Goal: Information Seeking & Learning: Learn about a topic

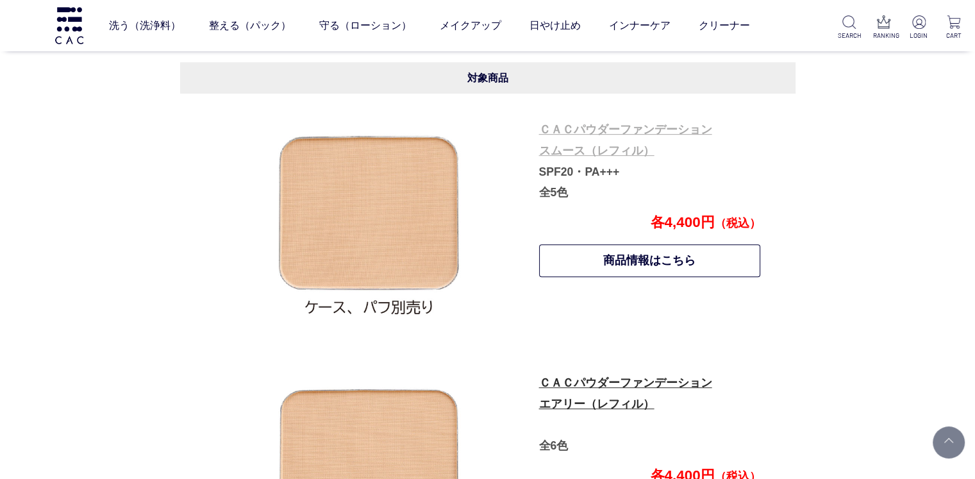
scroll to position [698, 0]
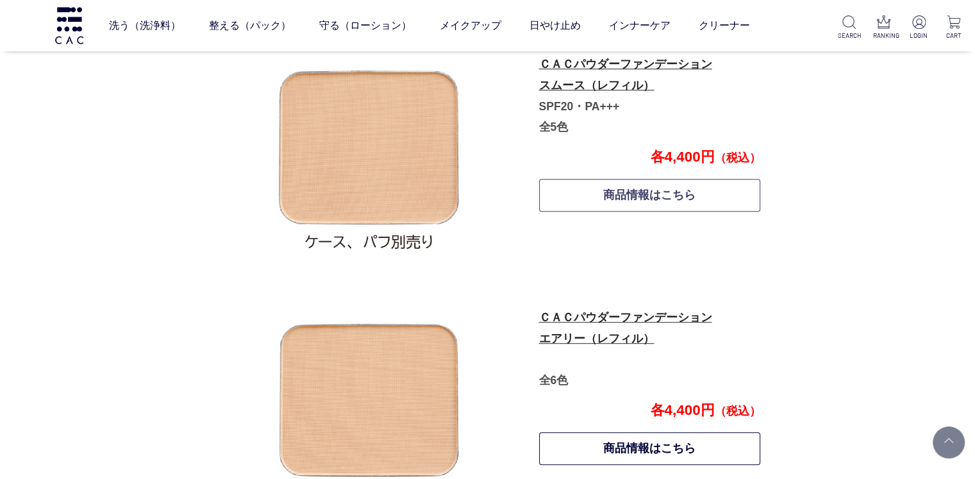
click at [568, 208] on link "商品情報はこちら" at bounding box center [650, 195] width 222 height 33
click at [608, 319] on link "ＣＡＣパウダーファンデーション エアリー（レフィル）" at bounding box center [625, 328] width 173 height 34
click at [596, 81] on link "ＣＡＣパウダーファンデーション スムース（レフィル）" at bounding box center [625, 75] width 173 height 34
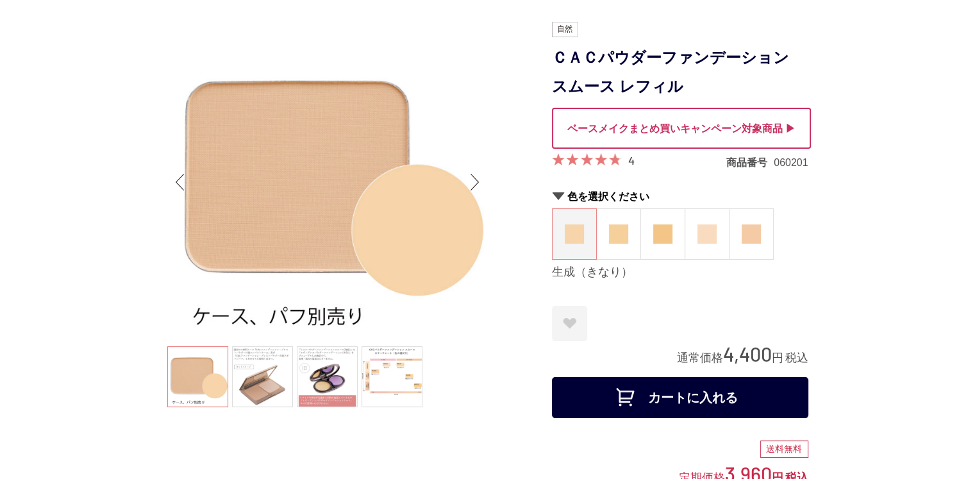
scroll to position [128, 0]
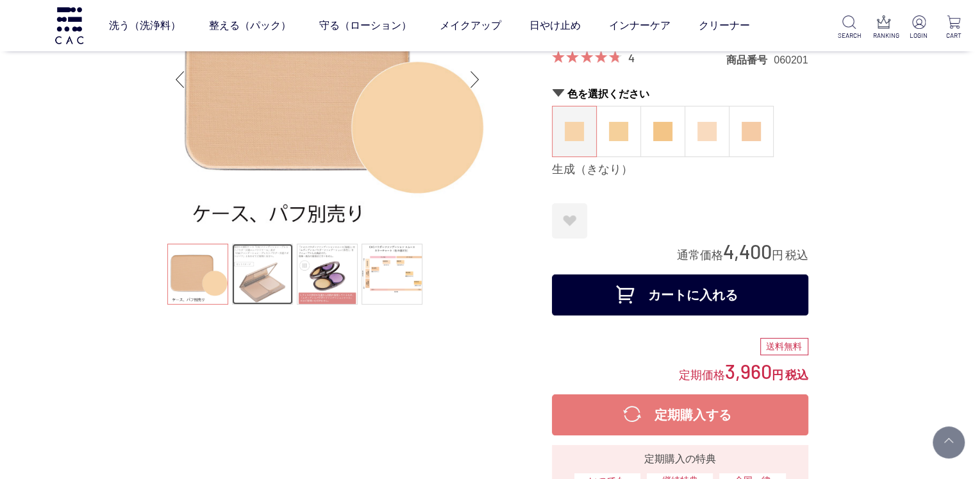
click at [250, 284] on link at bounding box center [262, 274] width 61 height 61
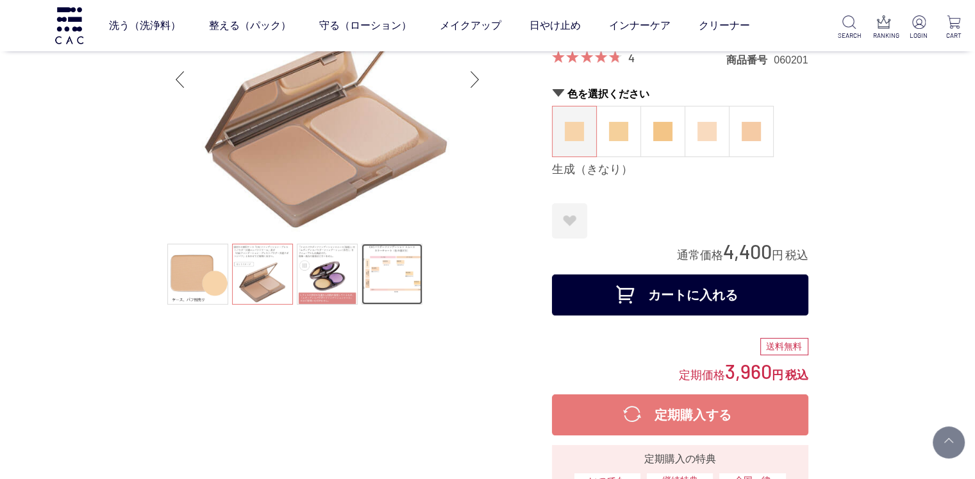
click at [405, 272] on link at bounding box center [391, 274] width 61 height 61
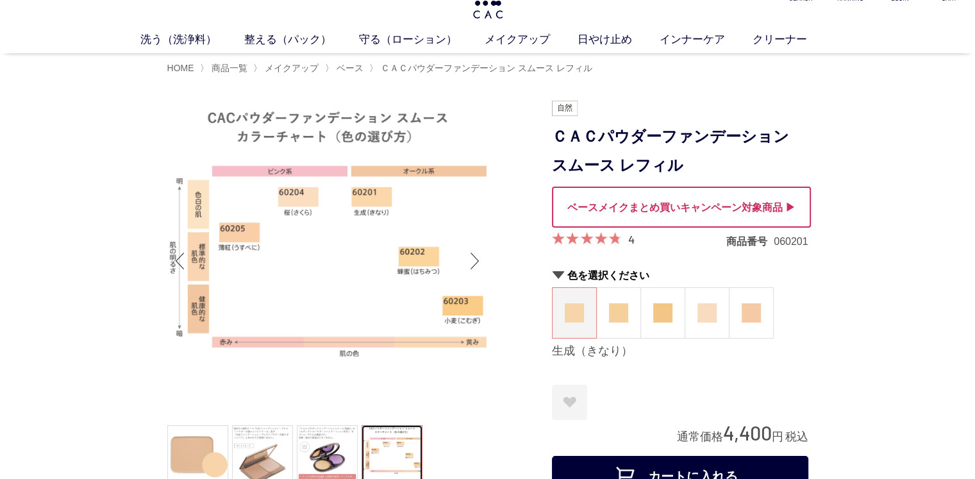
scroll to position [0, 0]
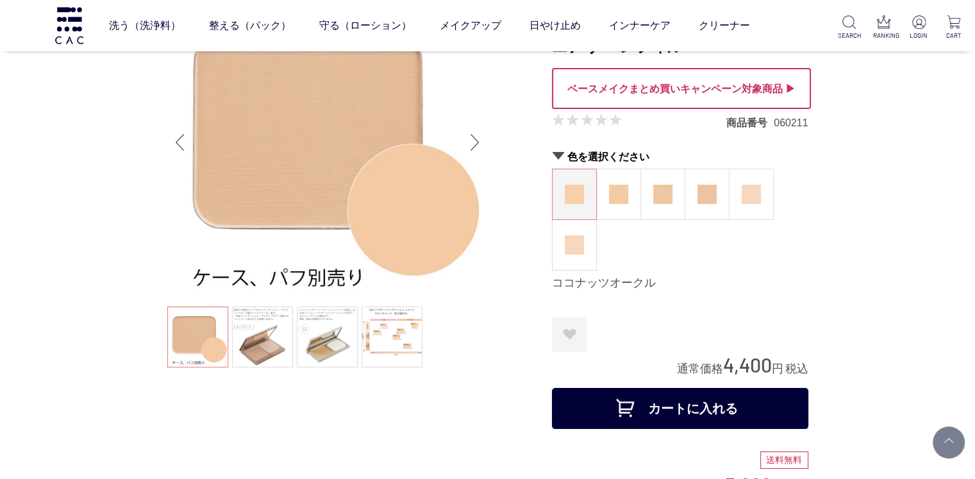
scroll to position [128, 0]
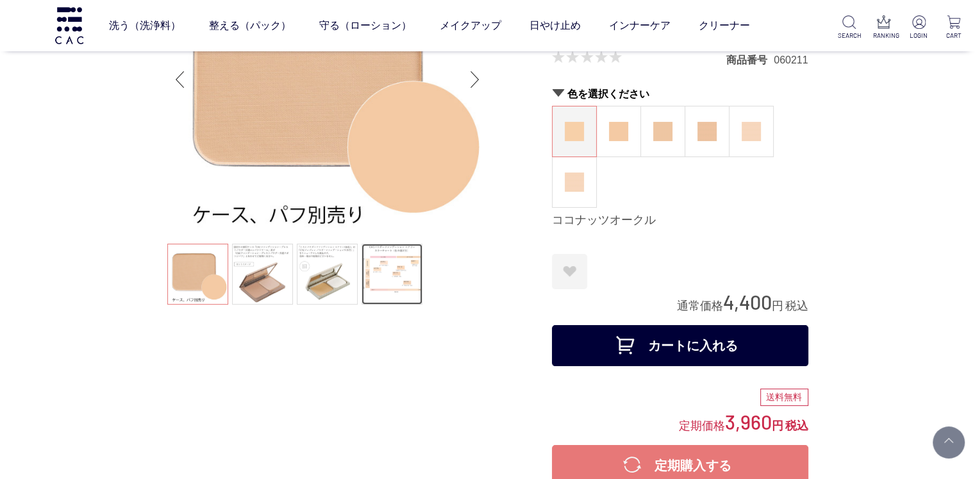
click at [405, 274] on link at bounding box center [391, 274] width 61 height 61
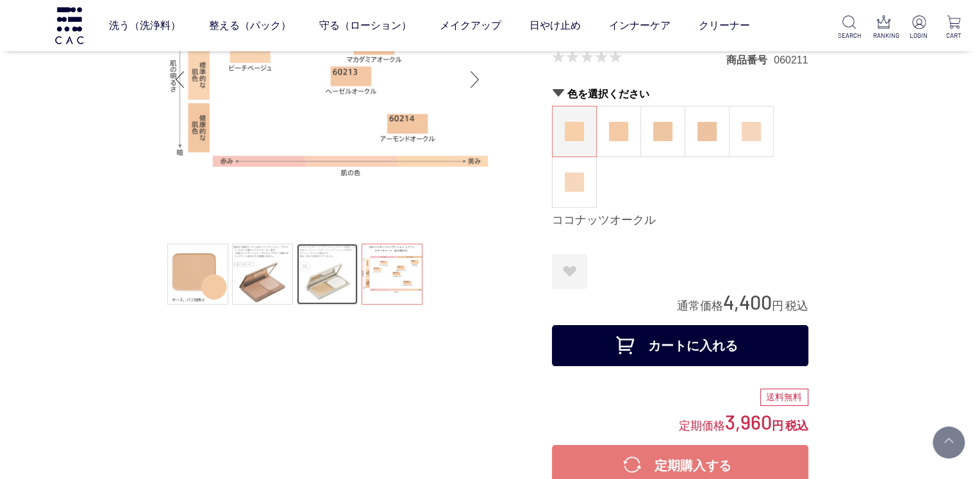
click at [315, 272] on link at bounding box center [327, 274] width 61 height 61
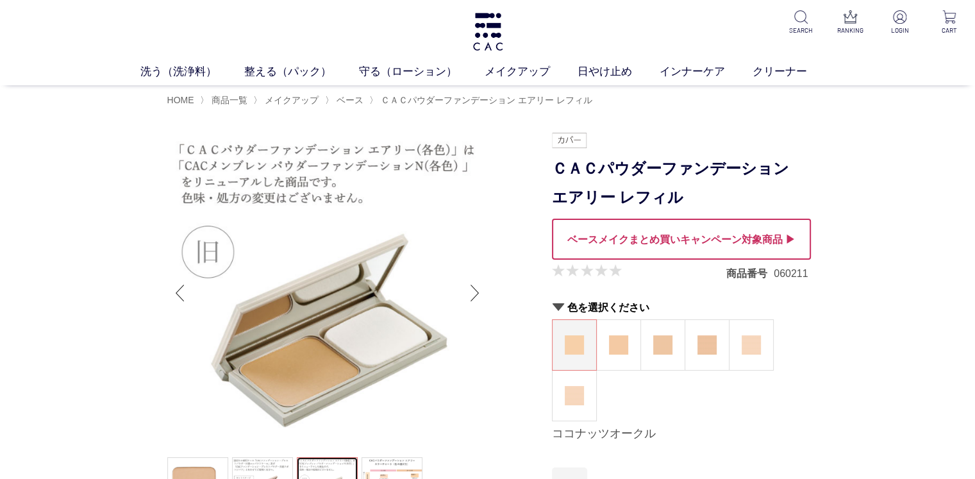
scroll to position [64, 0]
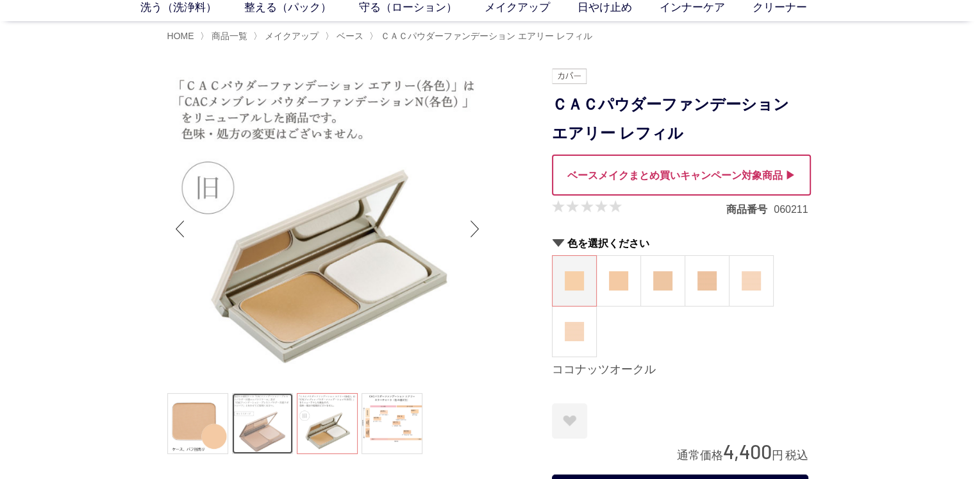
click at [266, 411] on link at bounding box center [262, 423] width 61 height 61
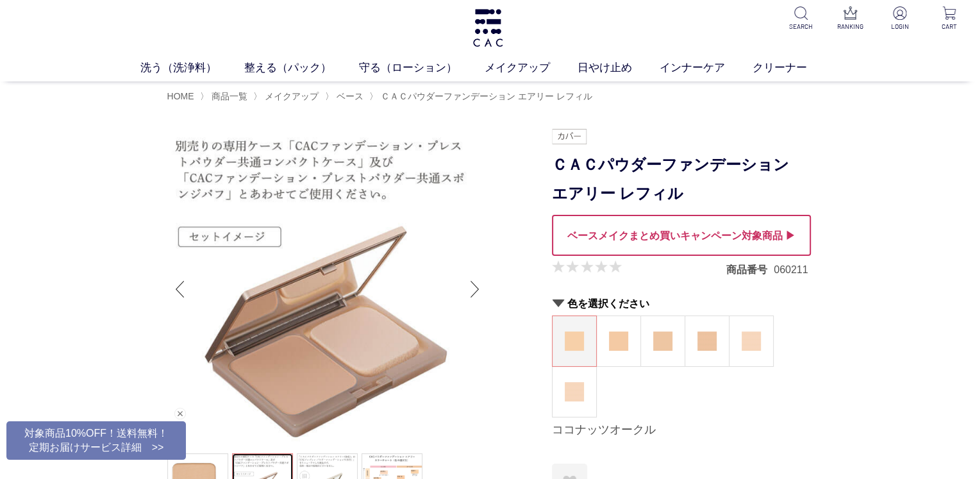
scroll to position [0, 0]
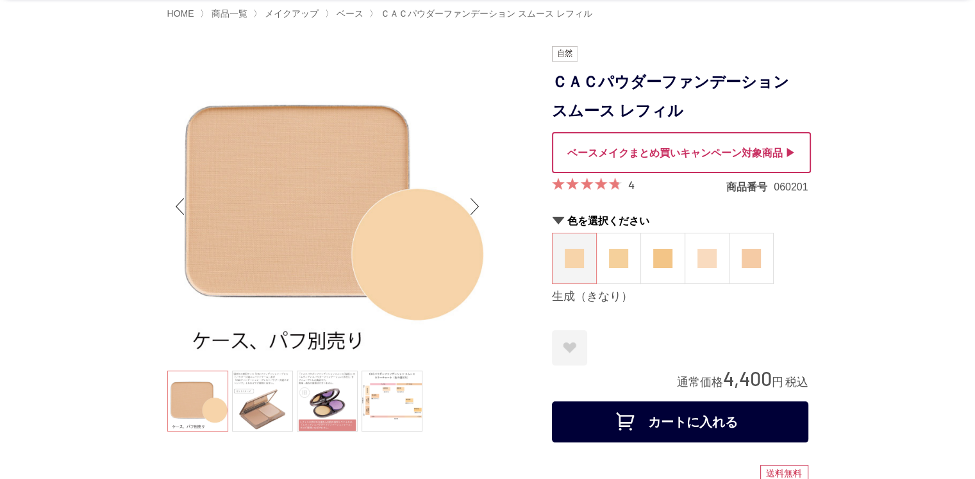
scroll to position [128, 0]
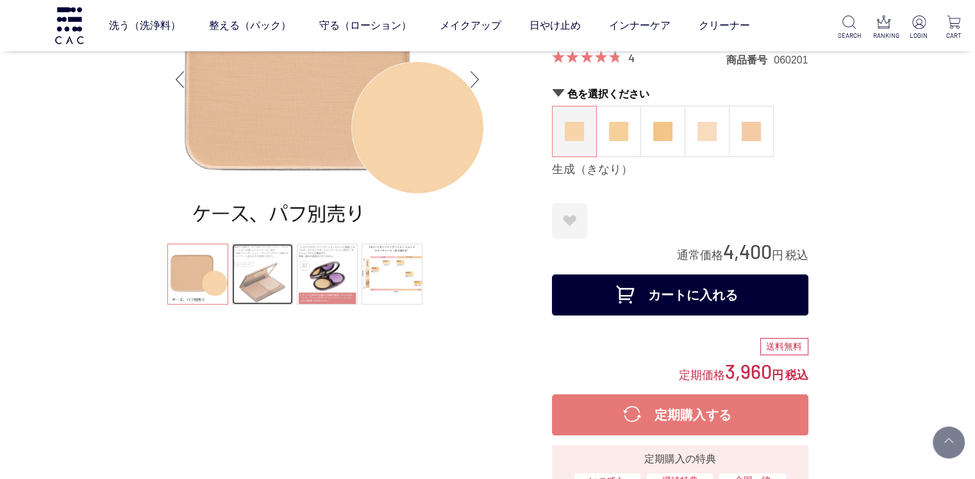
click at [246, 258] on link at bounding box center [262, 274] width 61 height 61
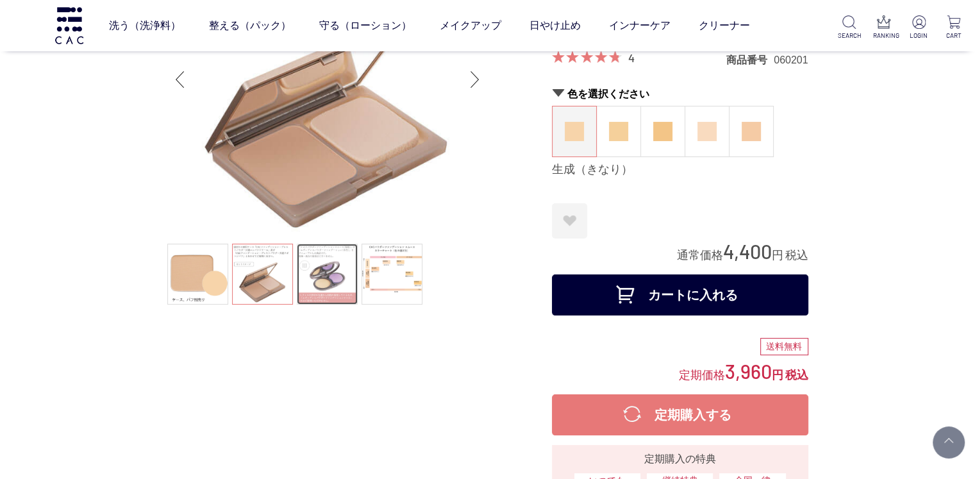
click at [333, 265] on link at bounding box center [327, 274] width 61 height 61
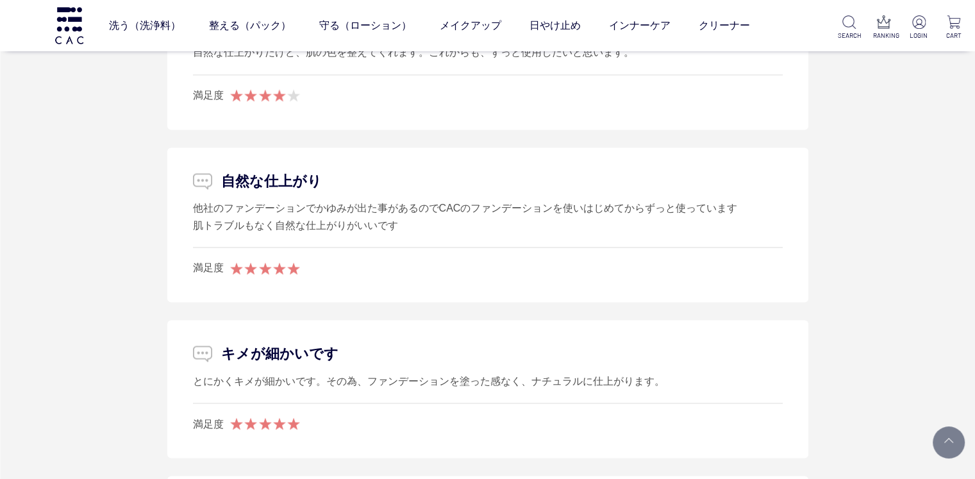
scroll to position [2115, 0]
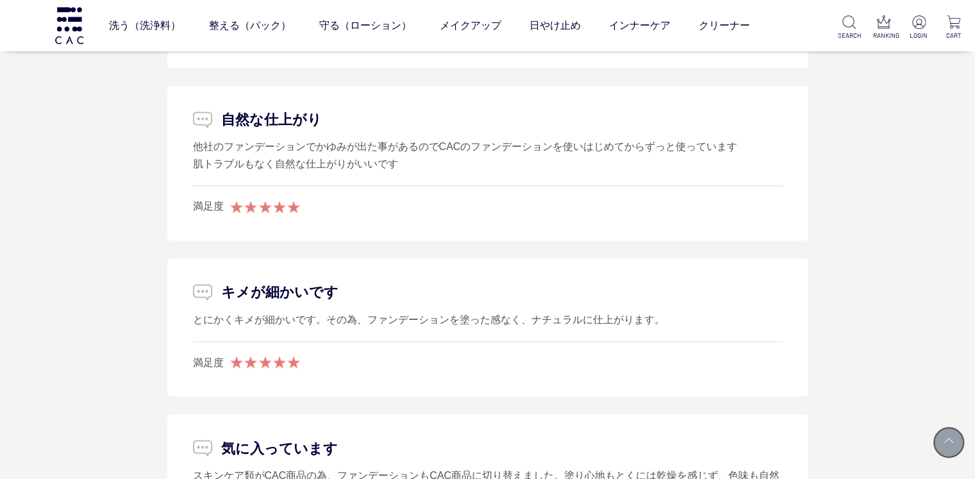
click at [954, 434] on link at bounding box center [948, 442] width 32 height 32
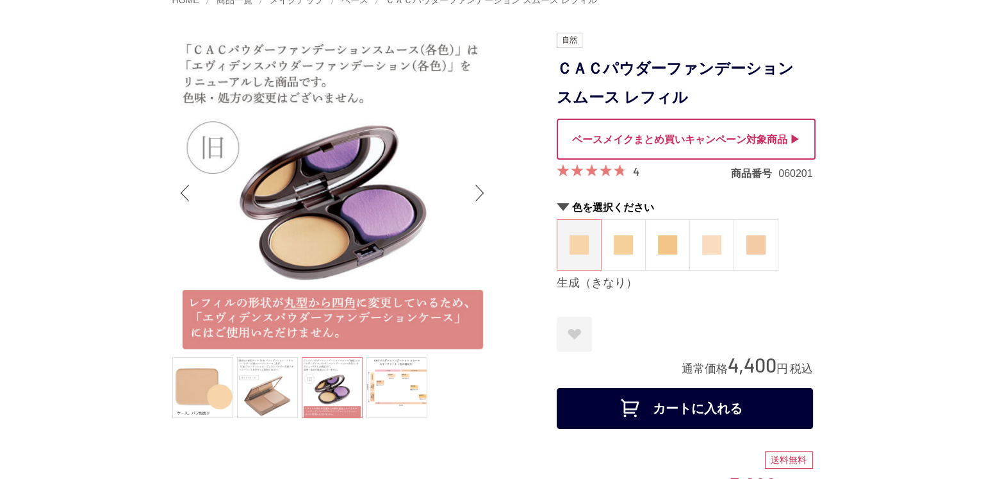
scroll to position [128, 0]
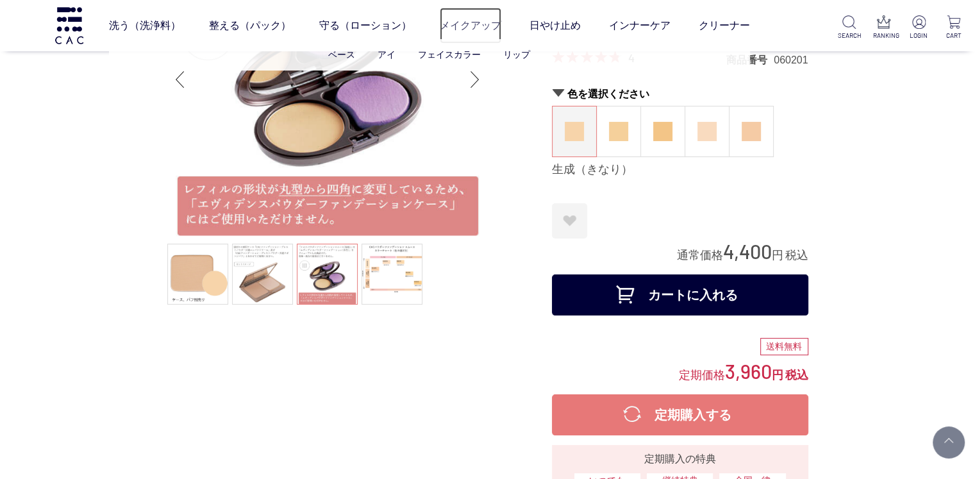
click at [463, 28] on link "メイクアップ" at bounding box center [471, 26] width 62 height 36
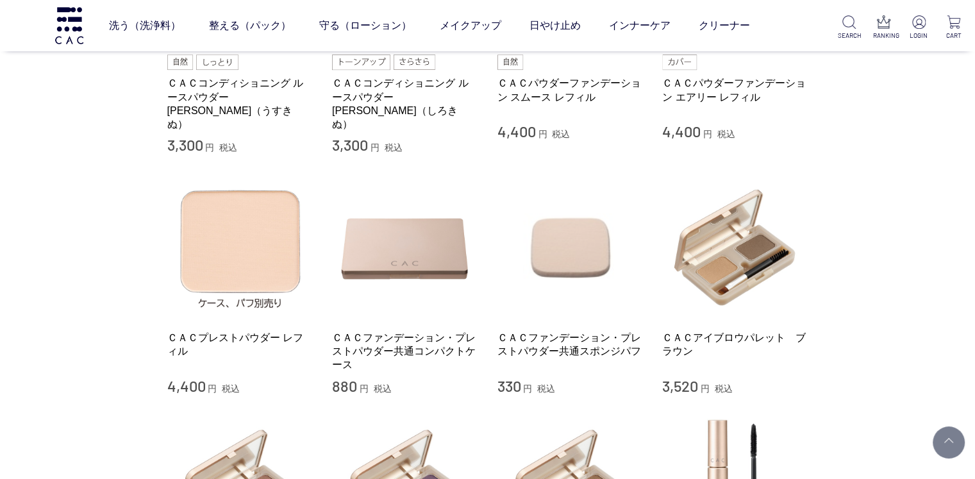
scroll to position [449, 0]
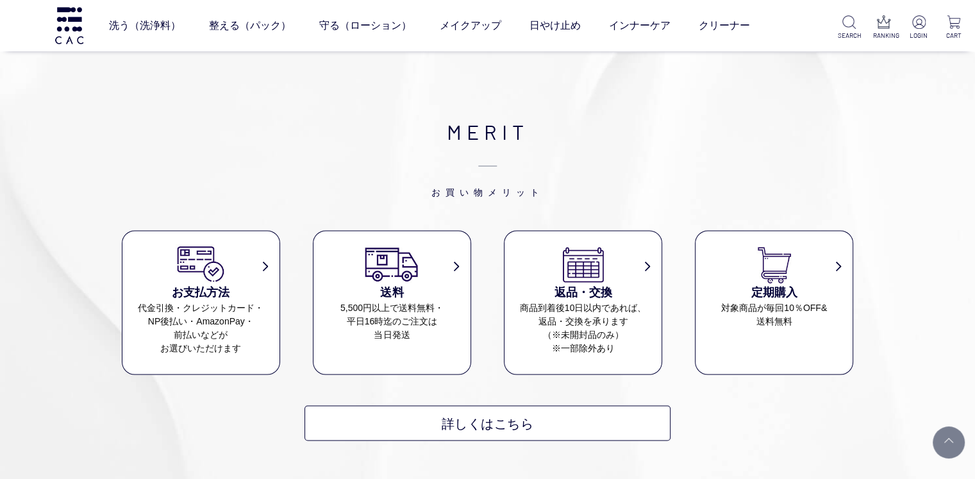
scroll to position [2307, 0]
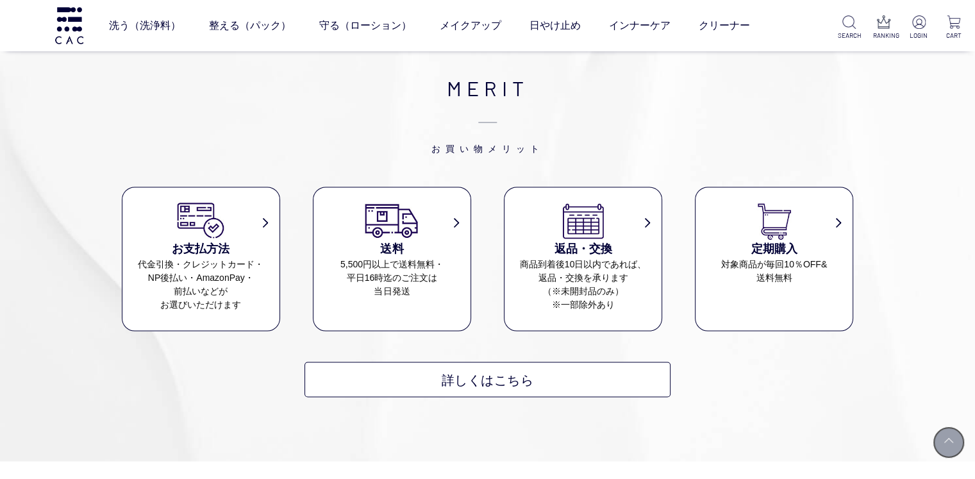
click at [948, 438] on link at bounding box center [948, 442] width 32 height 32
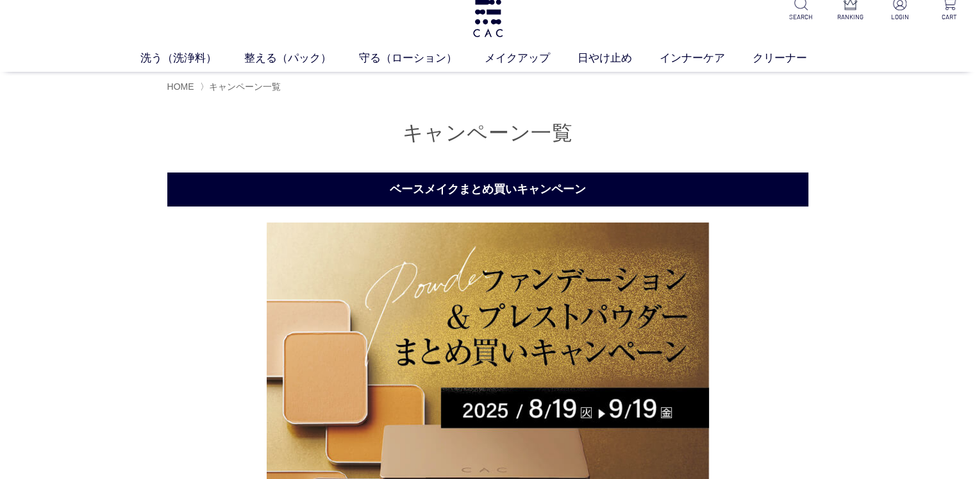
scroll to position [128, 0]
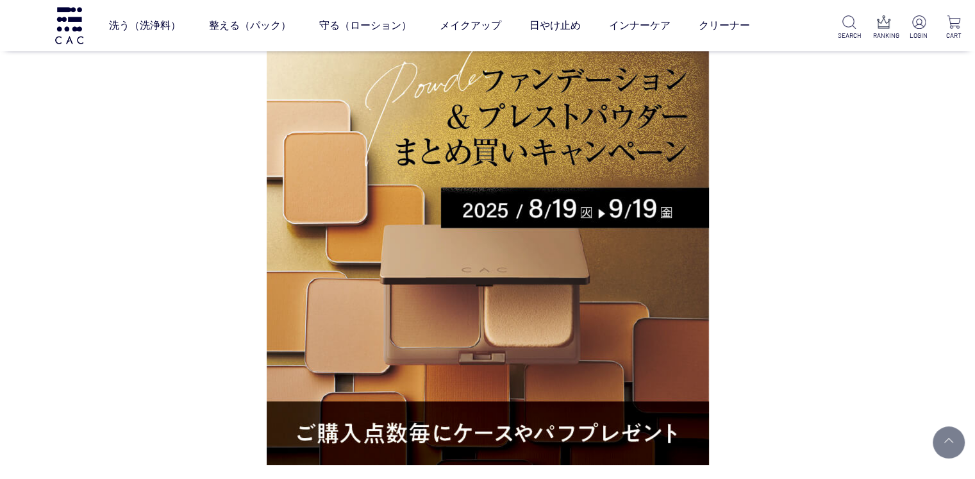
click at [415, 272] on img at bounding box center [488, 243] width 442 height 442
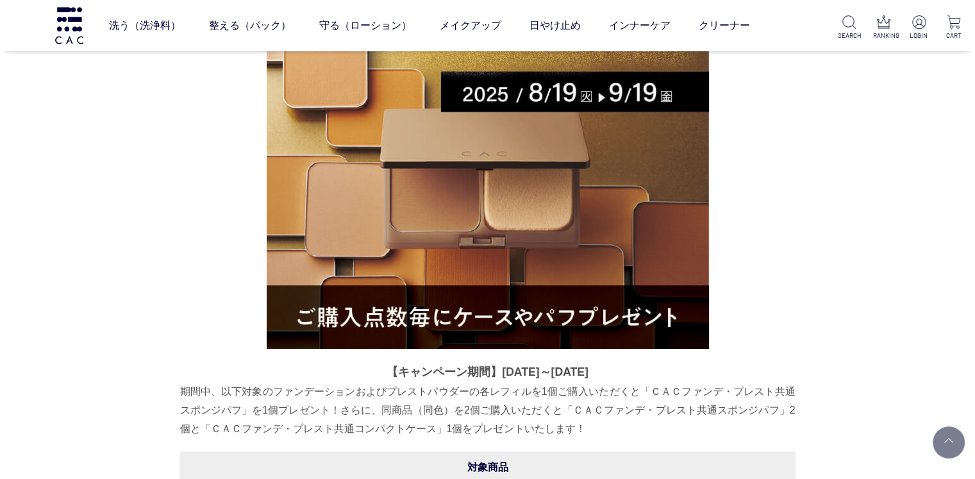
scroll to position [384, 0]
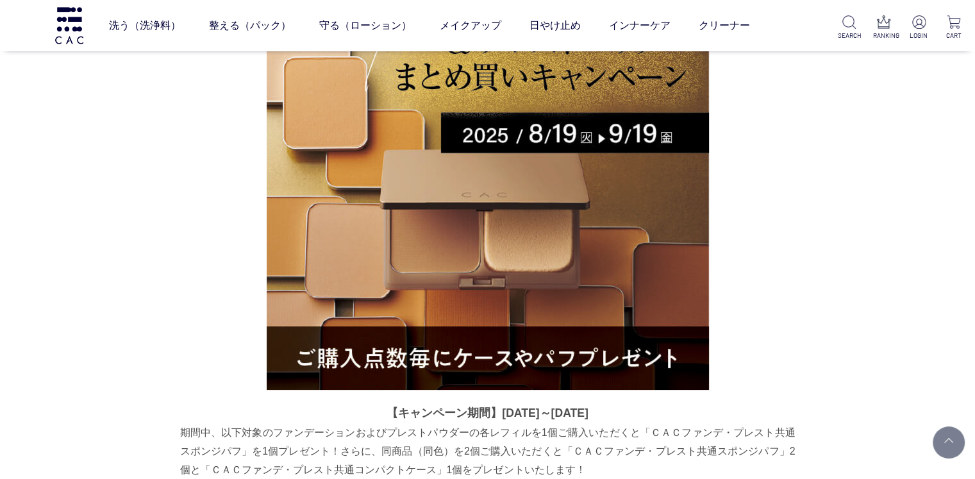
scroll to position [186, 0]
